Goal: Transaction & Acquisition: Purchase product/service

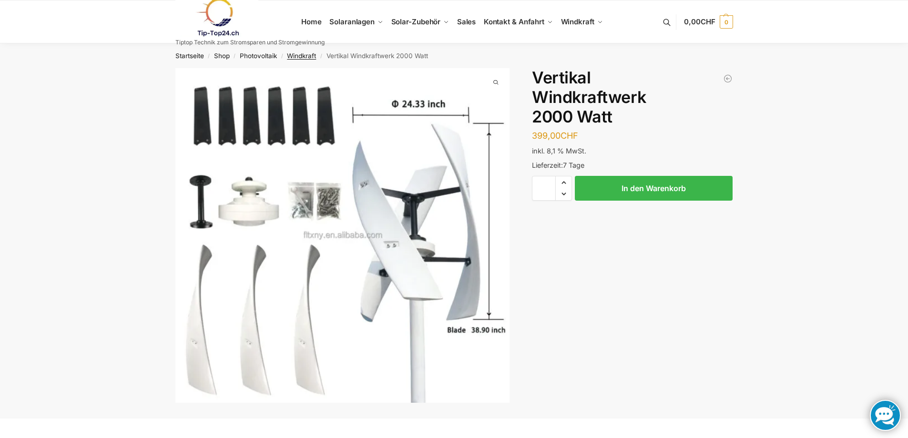
click at [295, 57] on link "Windkraft" at bounding box center [301, 56] width 29 height 8
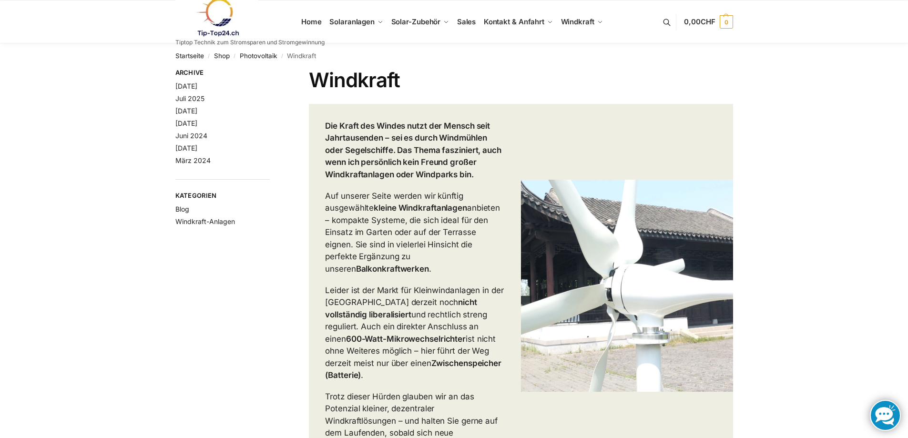
scroll to position [334, 0]
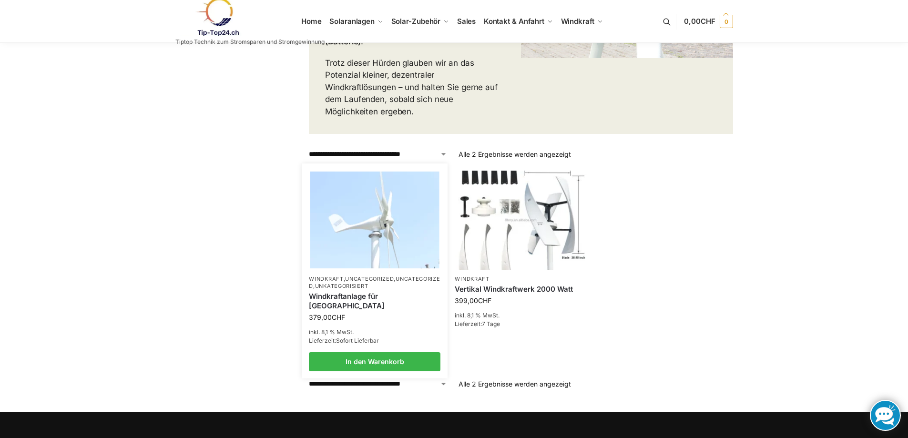
click at [387, 235] on img at bounding box center [374, 220] width 129 height 97
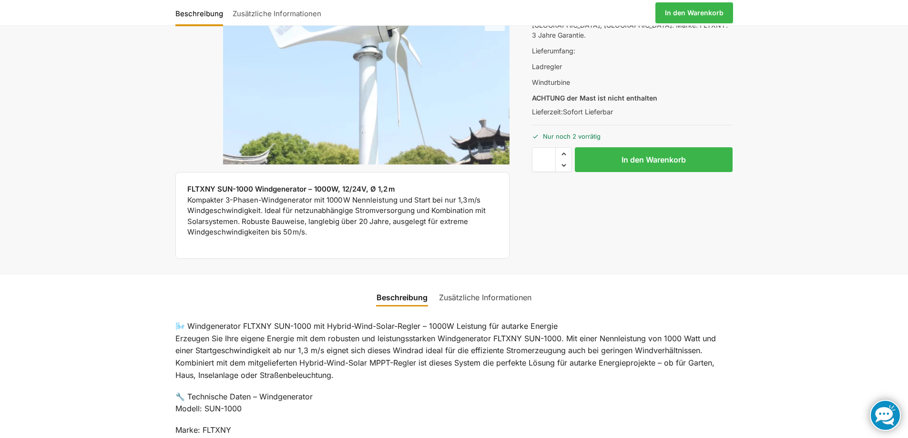
scroll to position [95, 0]
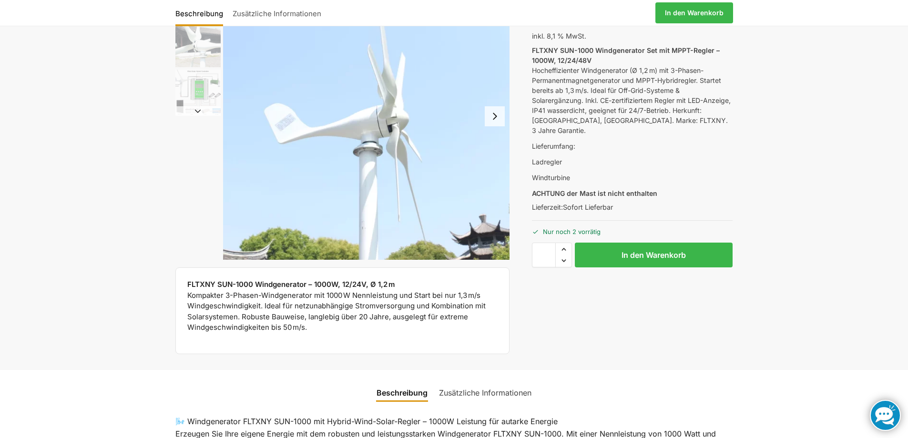
click at [499, 120] on button "Next slide" at bounding box center [495, 116] width 20 height 20
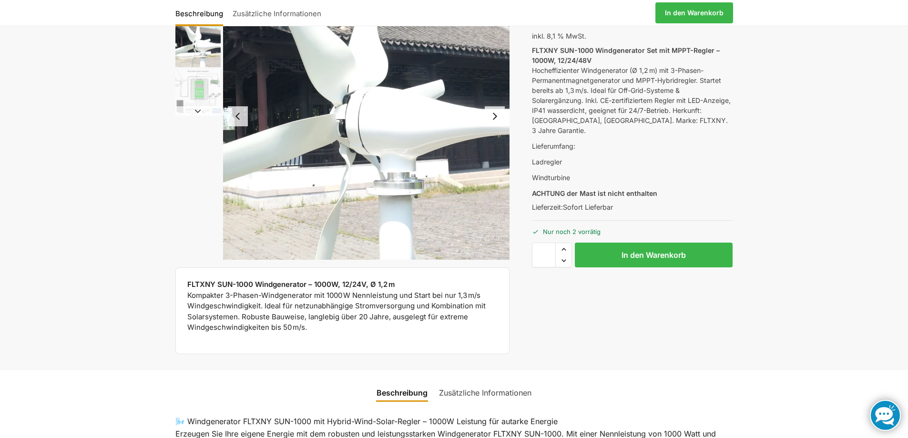
click at [497, 120] on button "Next slide" at bounding box center [495, 116] width 20 height 20
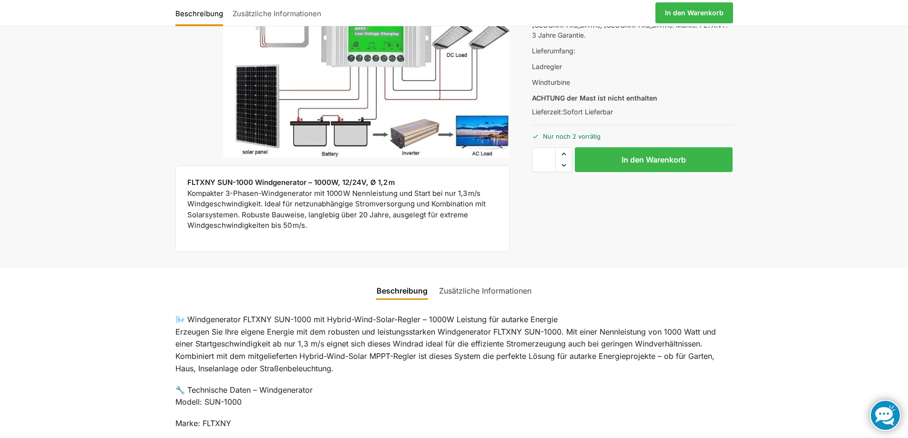
scroll to position [524, 0]
